Goal: Task Accomplishment & Management: Use online tool/utility

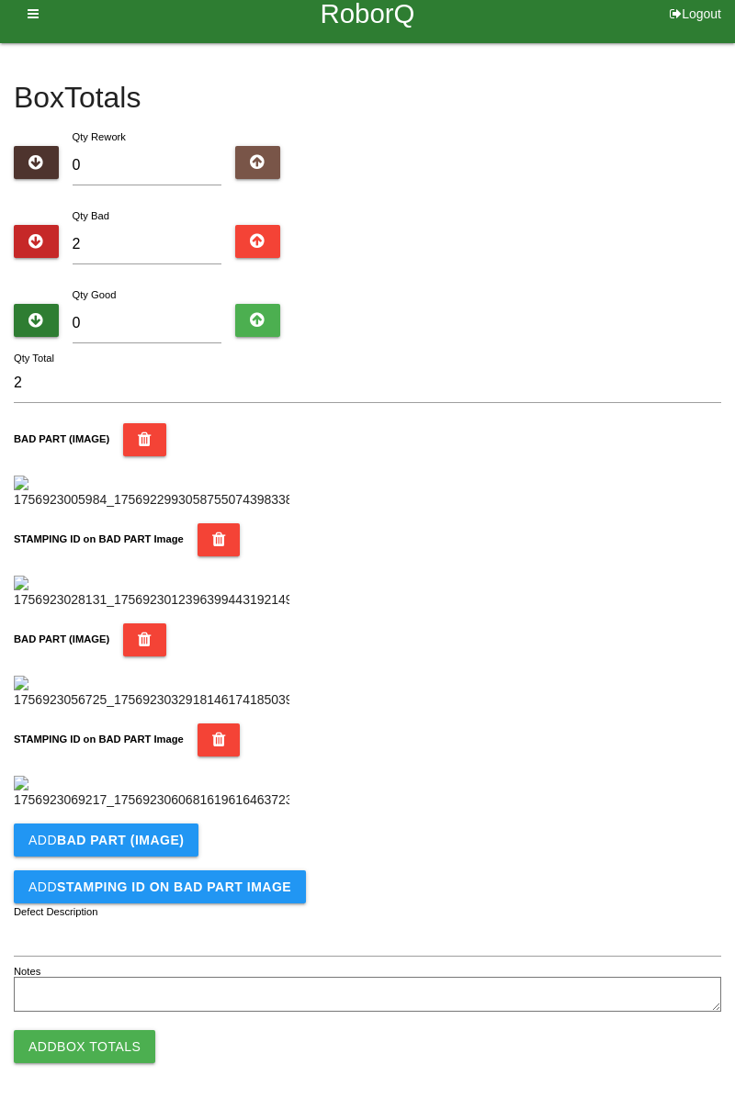
scroll to position [917, 0]
click at [103, 848] on b "BAD PART (IMAGE)" at bounding box center [120, 840] width 127 height 15
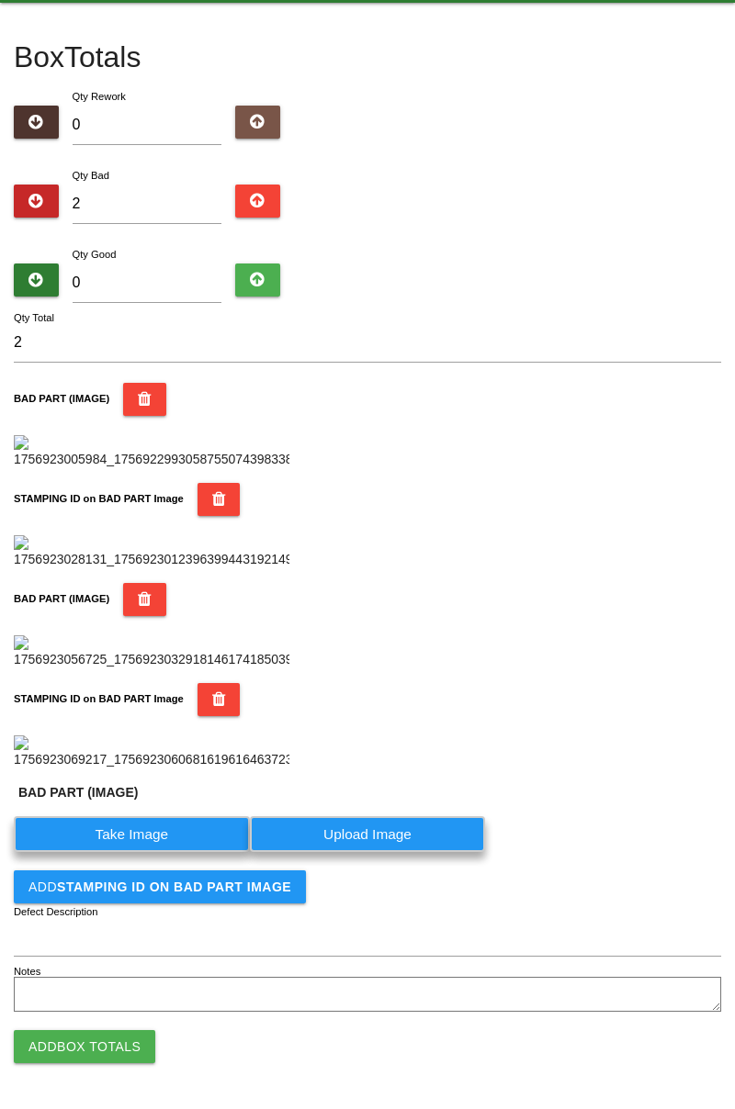
click at [101, 852] on label "Take Image" at bounding box center [132, 834] width 236 height 36
click at [0, 0] on \(IMAGE\) "Take Image" at bounding box center [0, 0] width 0 height 0
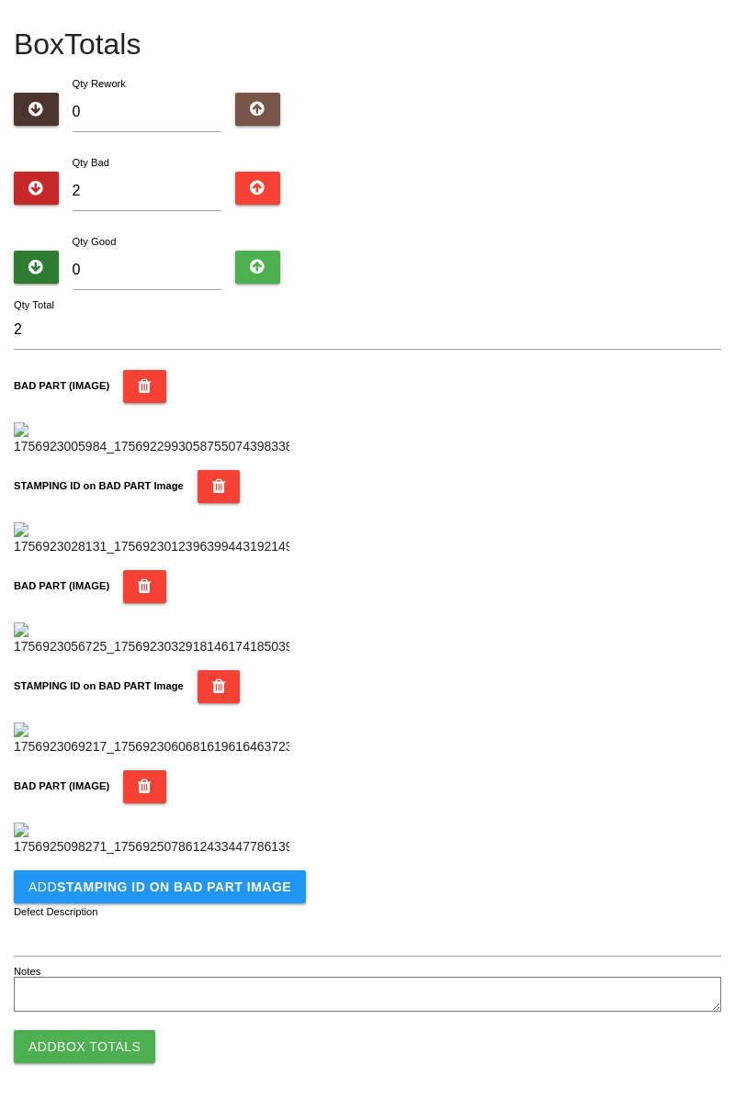
scroll to position [1308, 0]
click at [104, 899] on button "Add STAMPING ID on BAD PART Image" at bounding box center [160, 886] width 292 height 33
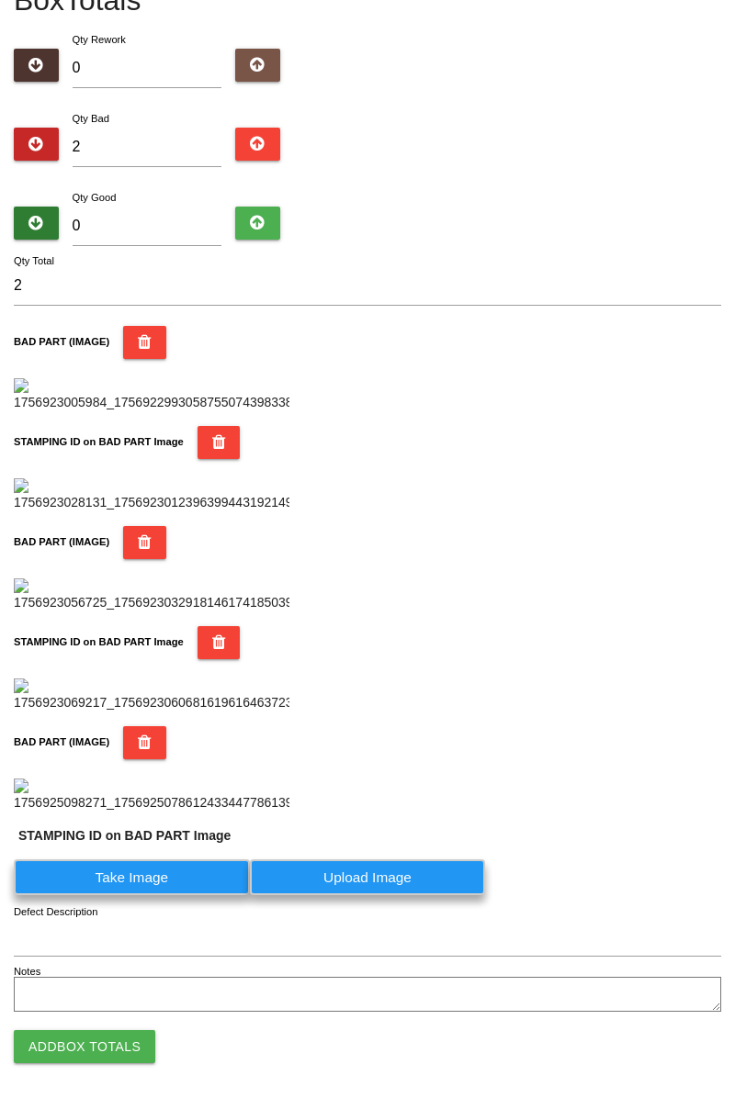
click at [107, 895] on label "Take Image" at bounding box center [132, 877] width 236 height 36
click at [0, 0] on PART "Take Image" at bounding box center [0, 0] width 0 height 0
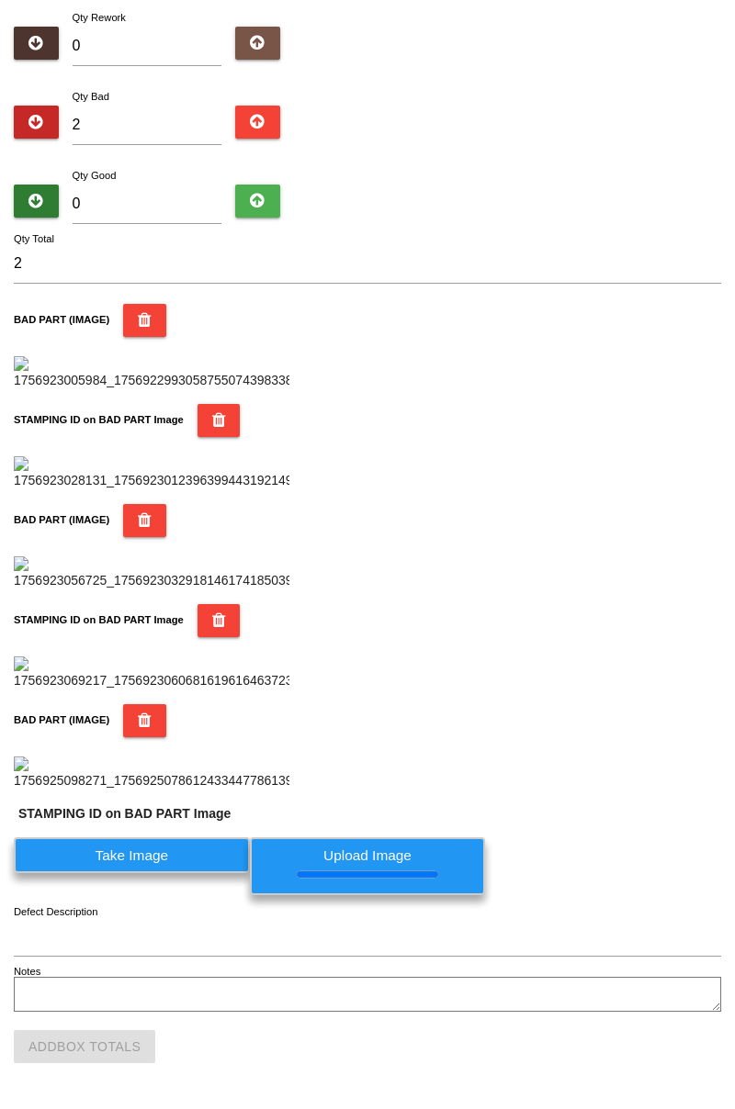
scroll to position [0, 0]
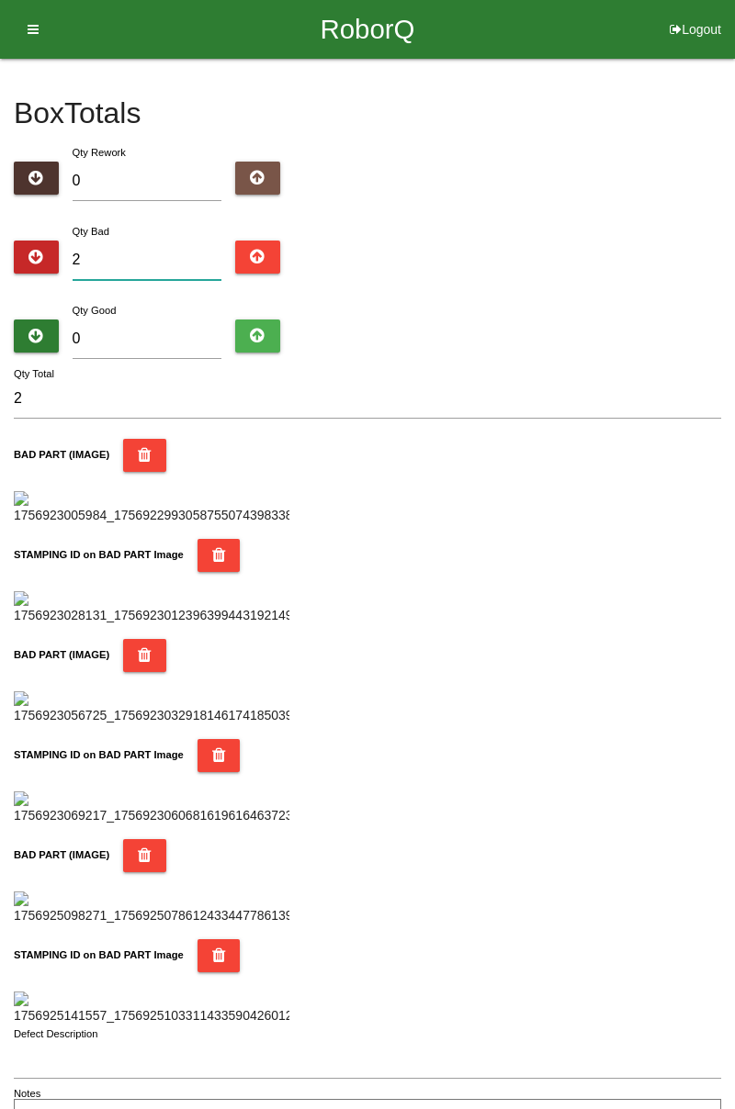
click at [158, 253] on input "2" at bounding box center [148, 260] width 150 height 39
type input "0"
type input "7"
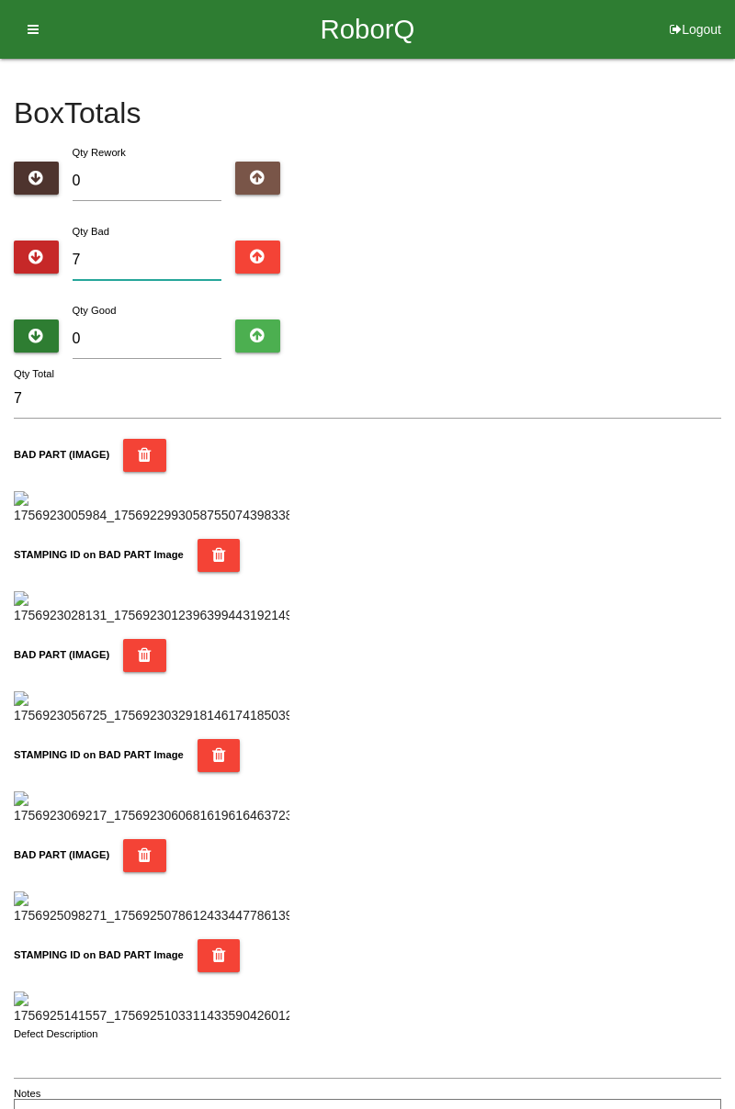
type input "7"
click at [162, 332] on input "0" at bounding box center [148, 339] width 150 height 39
type input "7"
type input "14"
type input "77"
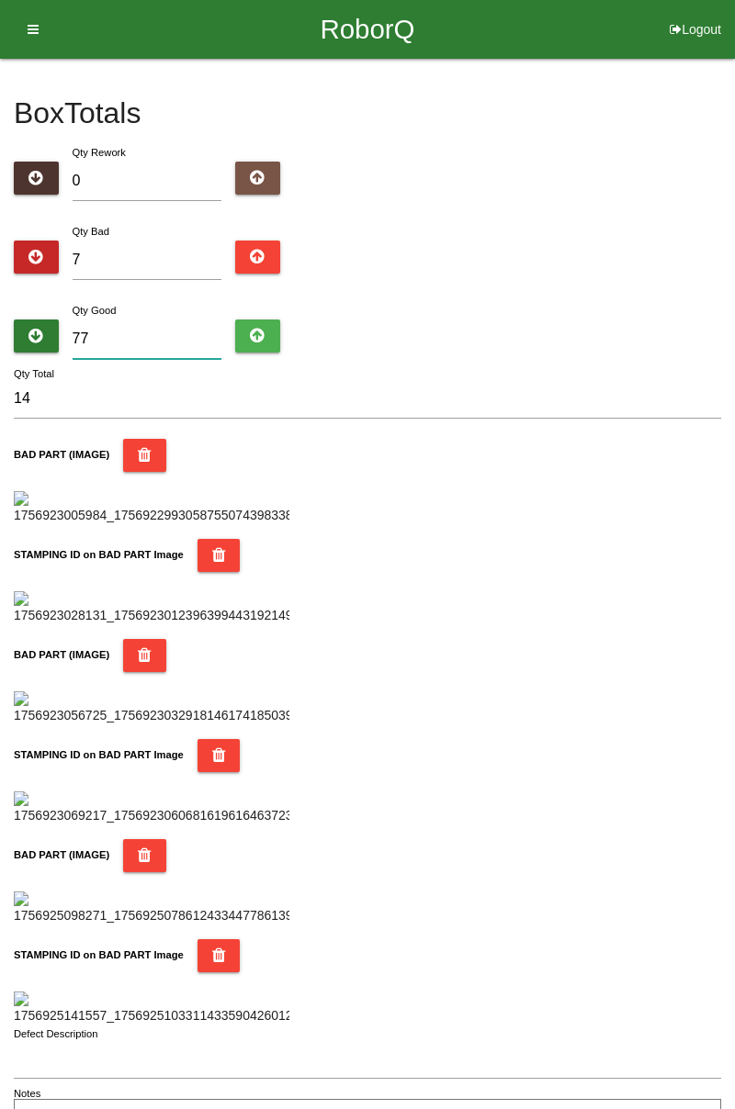
type input "84"
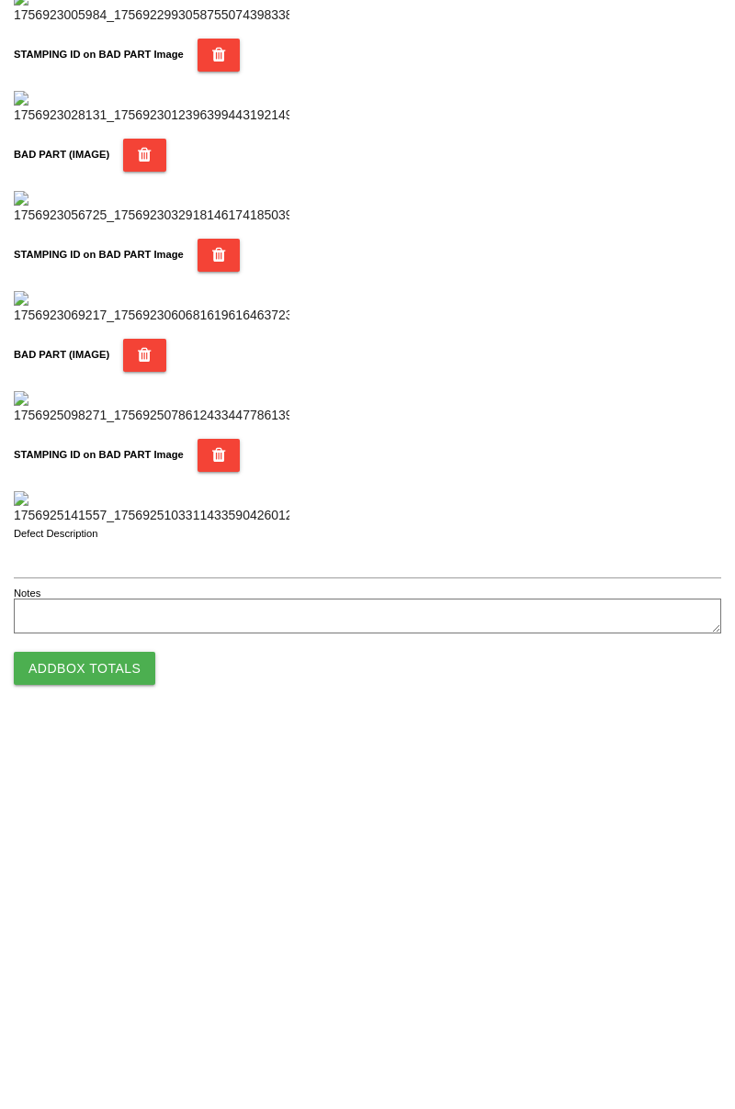
scroll to position [1609, 0]
type input "77"
click at [79, 1050] on button "Add Box Totals" at bounding box center [84, 1046] width 141 height 33
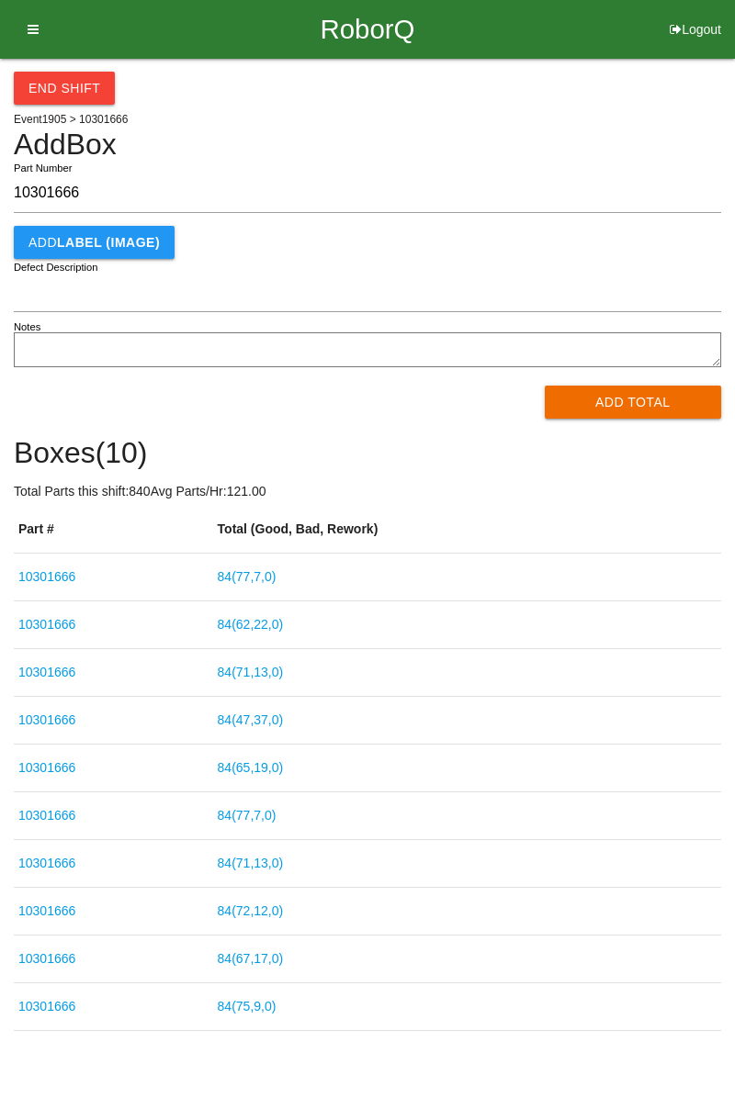
type input "10301666"
